Goal: Task Accomplishment & Management: Manage account settings

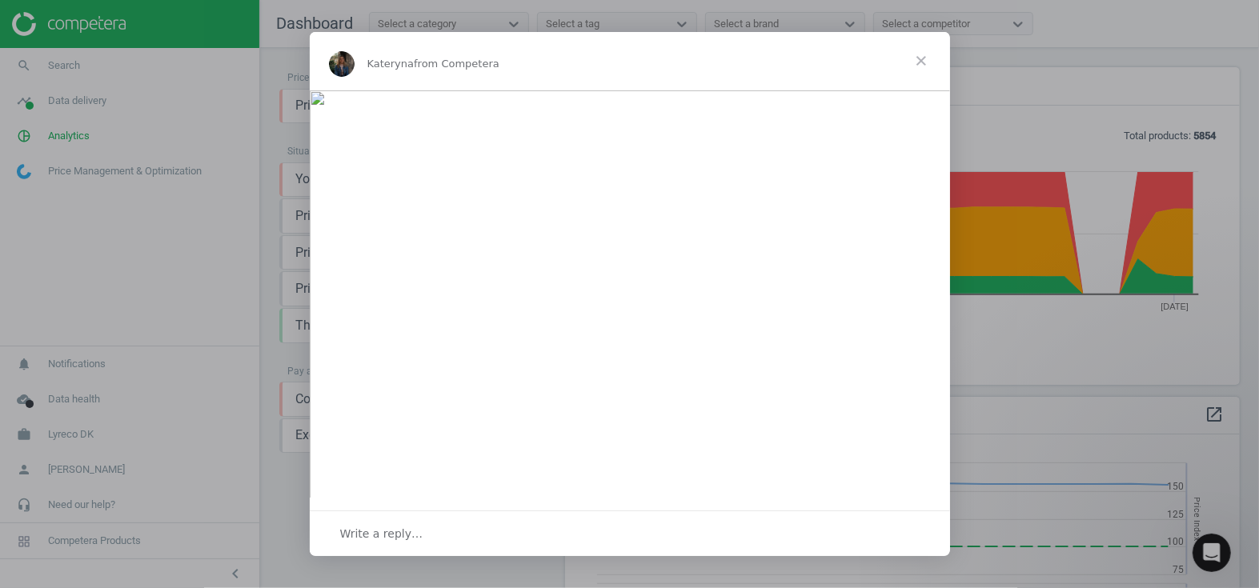
scroll to position [390, 687]
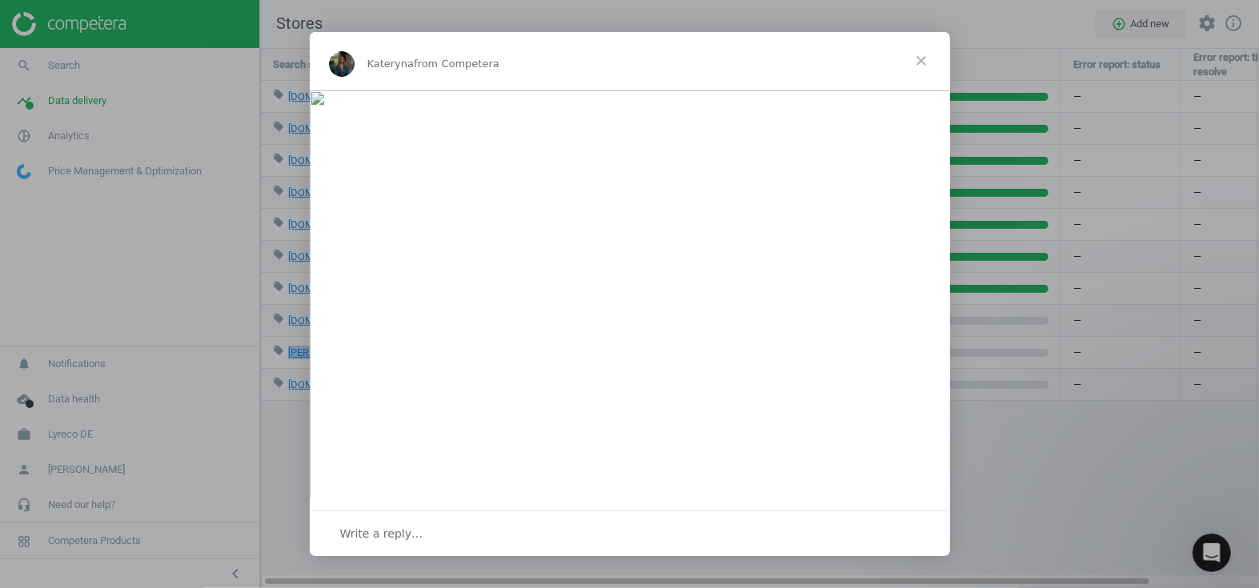
scroll to position [563, 1021]
click at [912, 60] on span "Close" at bounding box center [921, 61] width 58 height 58
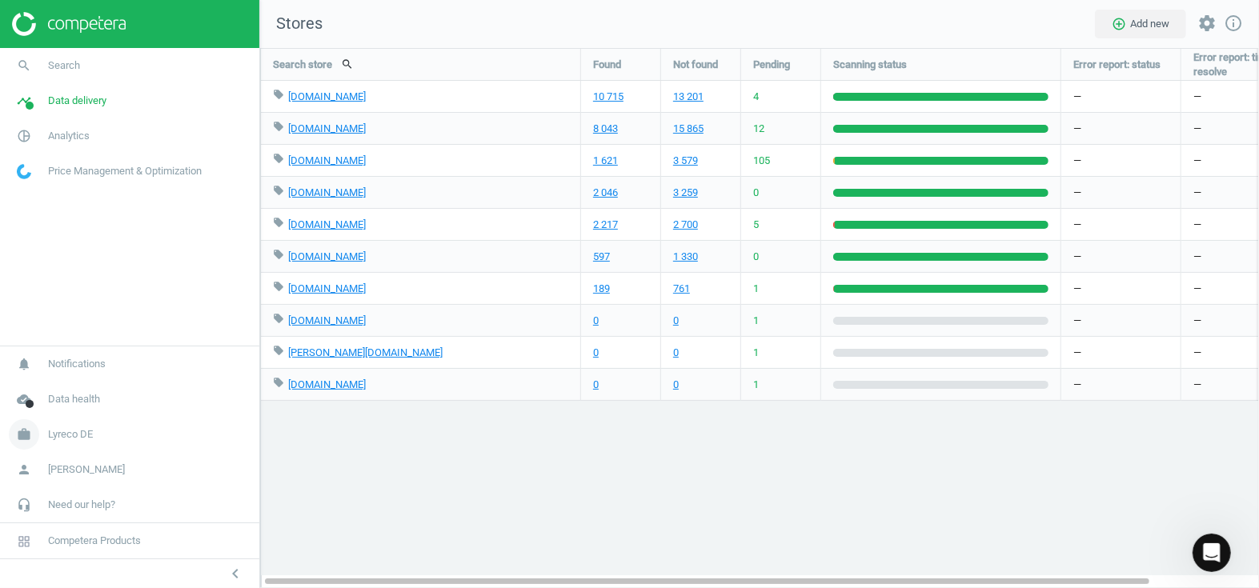
click at [61, 441] on span "Lyreco DE" at bounding box center [70, 434] width 45 height 14
click at [50, 386] on span "Switch campaign" at bounding box center [53, 387] width 71 height 13
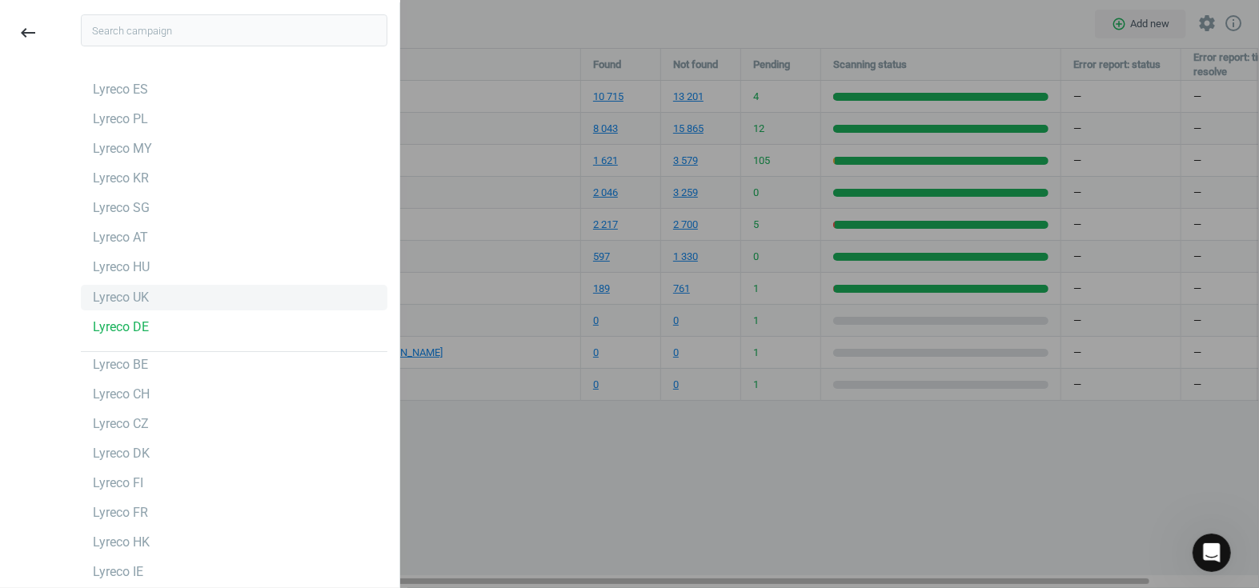
click at [117, 297] on div "Lyreco UK" at bounding box center [121, 298] width 56 height 18
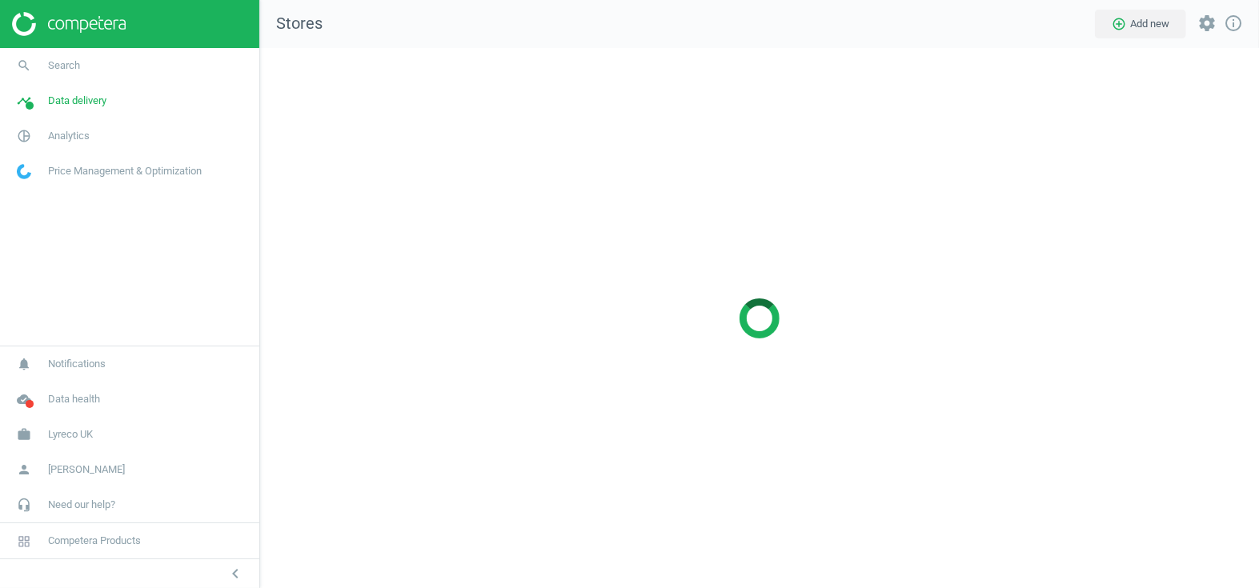
scroll to position [563, 1021]
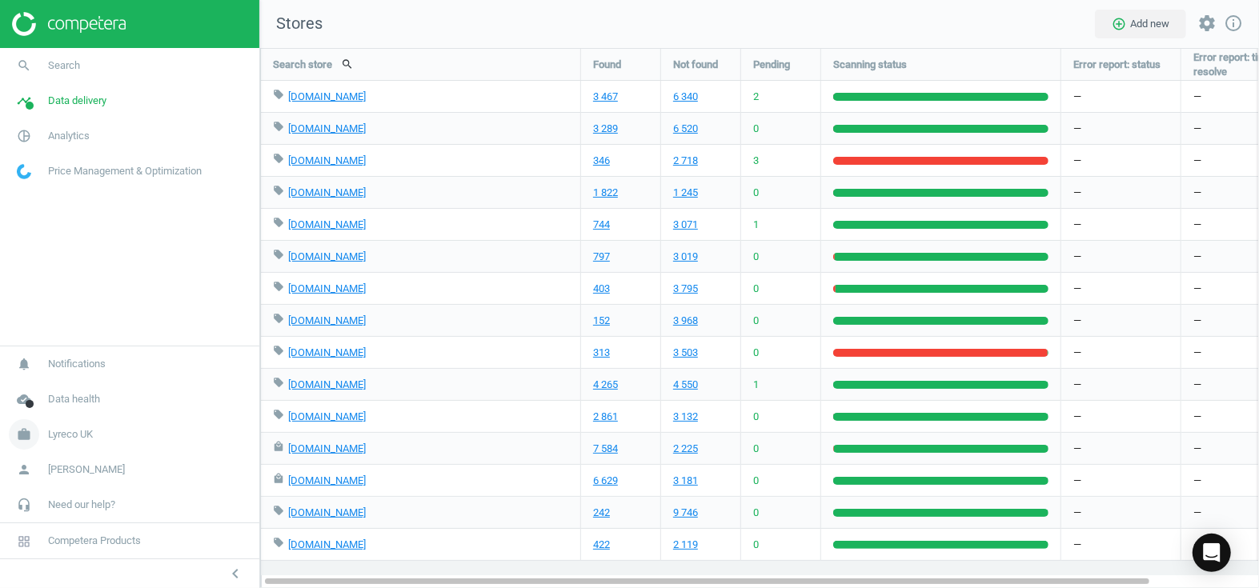
click at [72, 440] on span "Lyreco UK" at bounding box center [70, 434] width 45 height 14
click at [53, 390] on span "Switch campaign" at bounding box center [53, 387] width 71 height 13
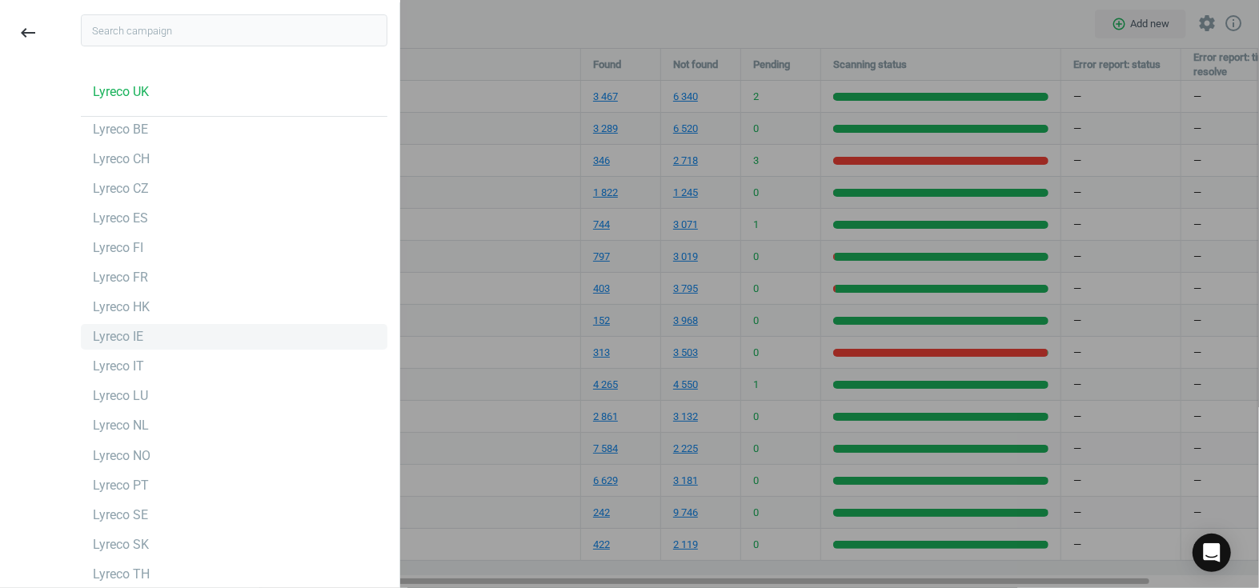
scroll to position [238, 0]
click at [122, 331] on div "Lyreco IE" at bounding box center [118, 334] width 50 height 18
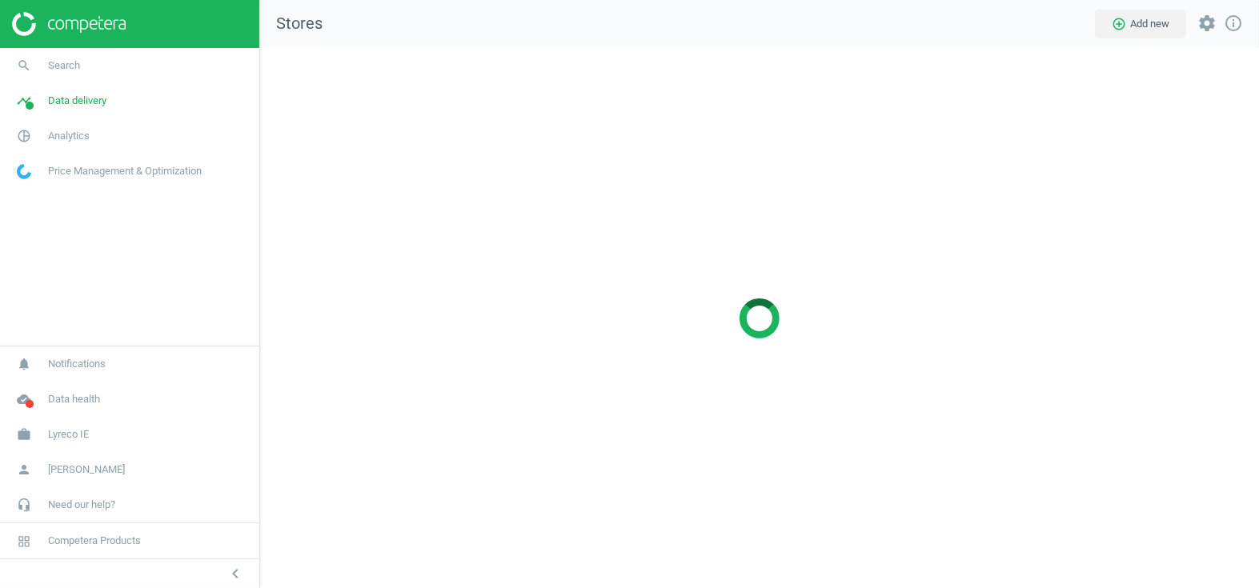
scroll to position [563, 1021]
